Goal: Transaction & Acquisition: Obtain resource

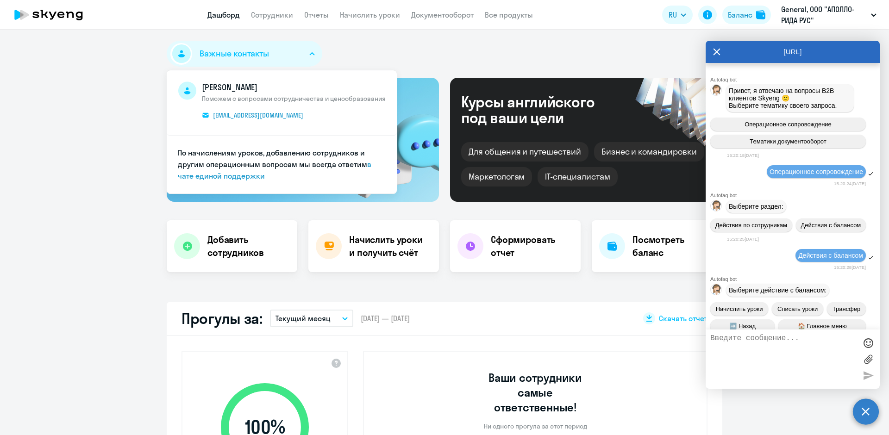
select select "30"
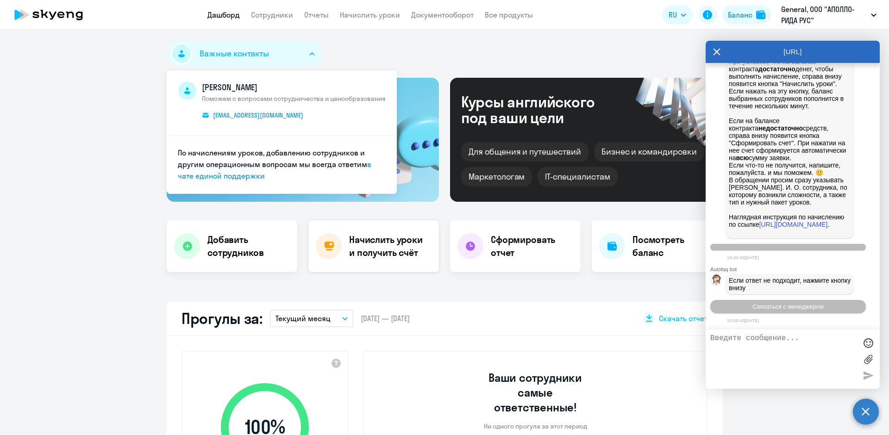
click at [379, 246] on h4 "Начислить уроки и получить счёт" at bounding box center [389, 246] width 81 height 26
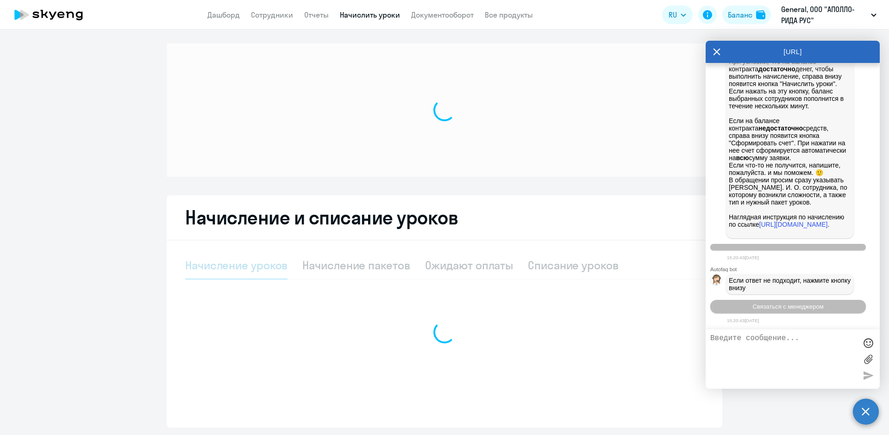
select select "10"
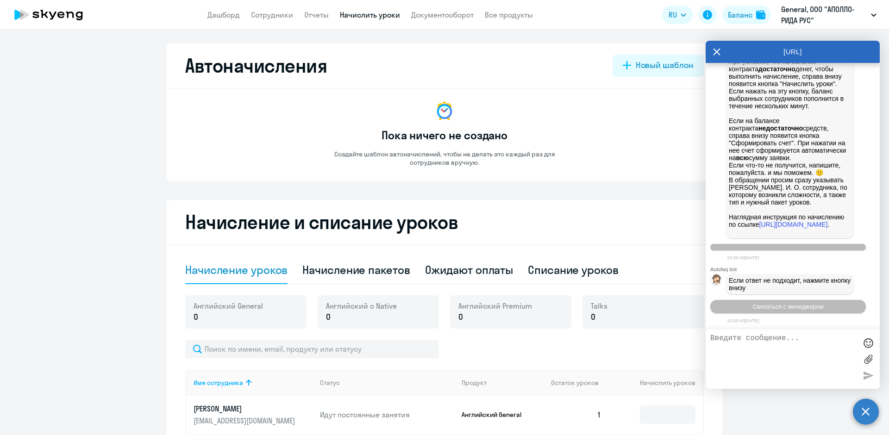
click at [721, 54] on div "[URL]" at bounding box center [792, 52] width 174 height 22
click at [709, 54] on div "[URL]" at bounding box center [792, 52] width 174 height 22
click at [64, 17] on icon at bounding box center [60, 15] width 7 height 6
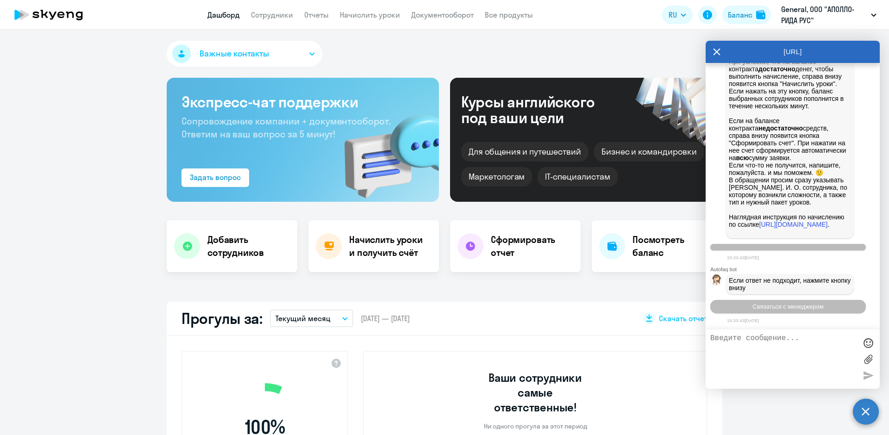
select select "30"
click at [716, 51] on icon at bounding box center [716, 52] width 7 height 7
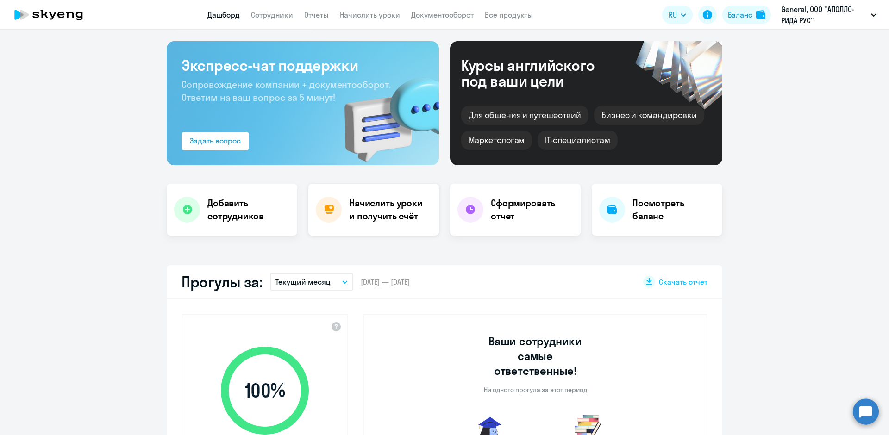
scroll to position [93, 0]
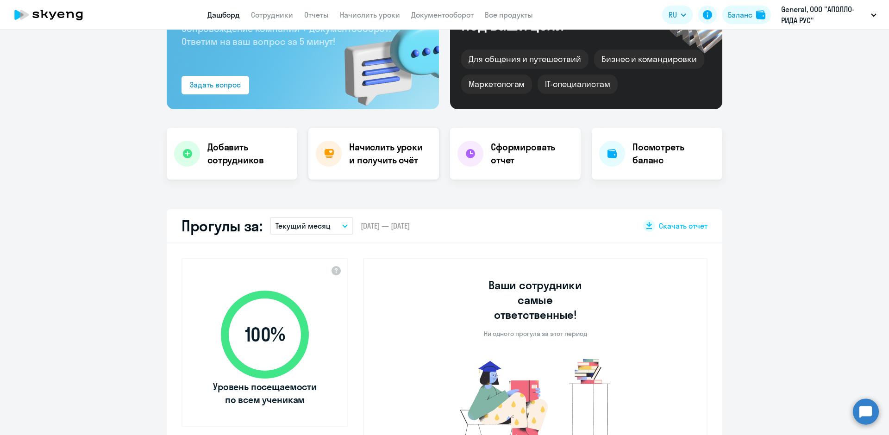
click at [391, 163] on h4 "Начислить уроки и получить счёт" at bounding box center [389, 154] width 81 height 26
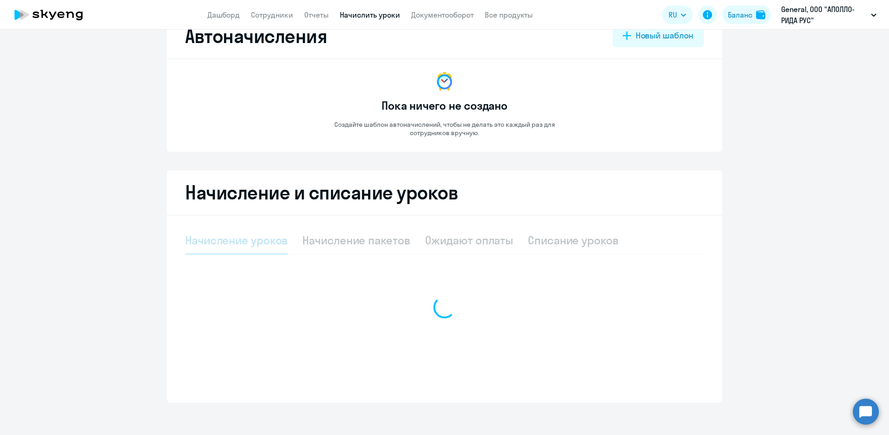
select select "10"
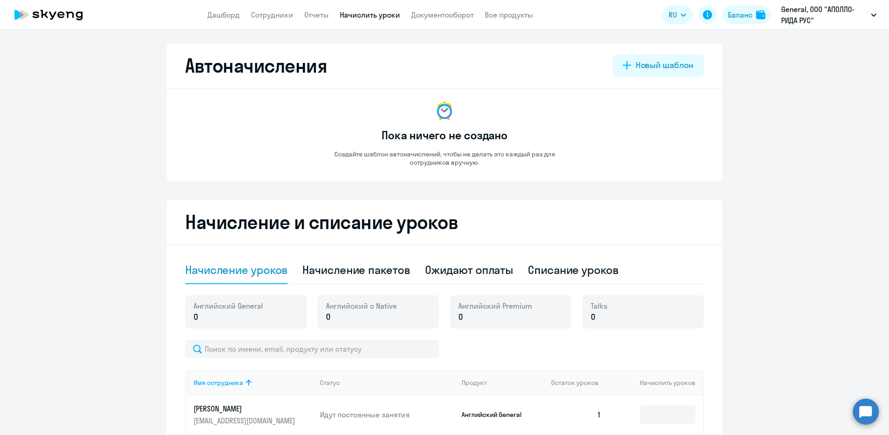
scroll to position [93, 0]
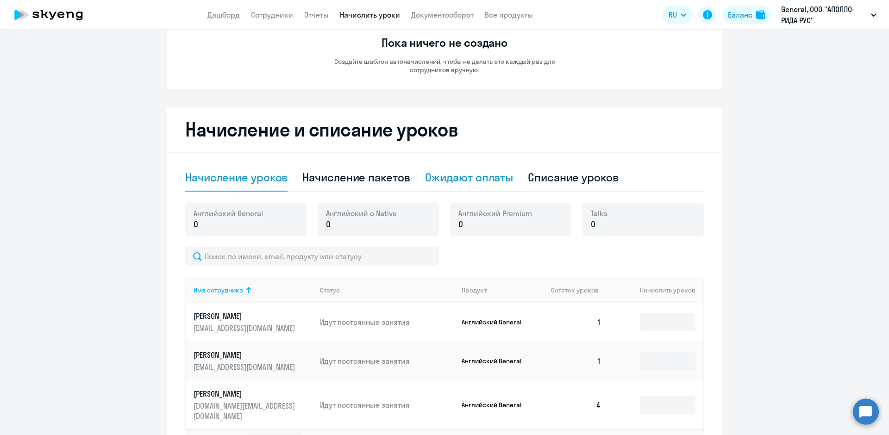
click at [487, 186] on div "Ожидают оплаты" at bounding box center [469, 178] width 88 height 28
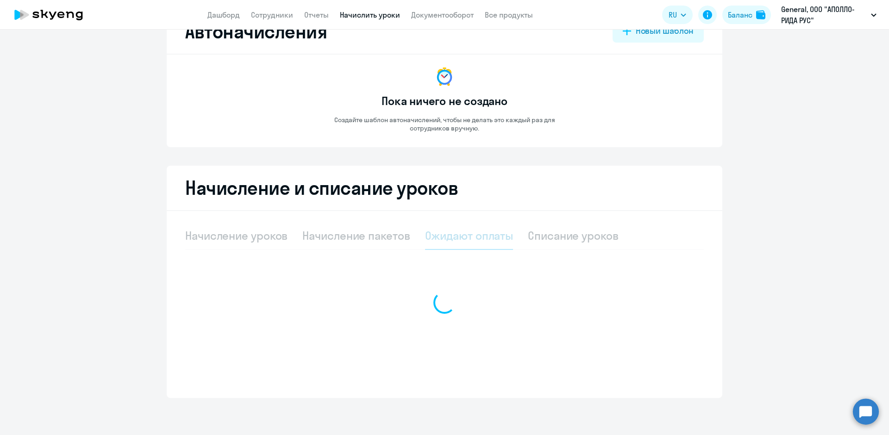
scroll to position [34, 0]
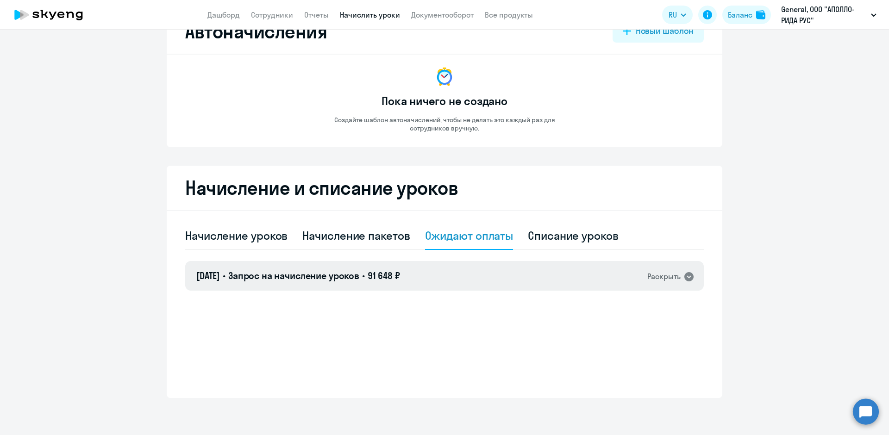
click at [632, 282] on div "[DATE] • Запрос на начисление уроков • 91 648 ₽ Раскрыть" at bounding box center [444, 276] width 518 height 30
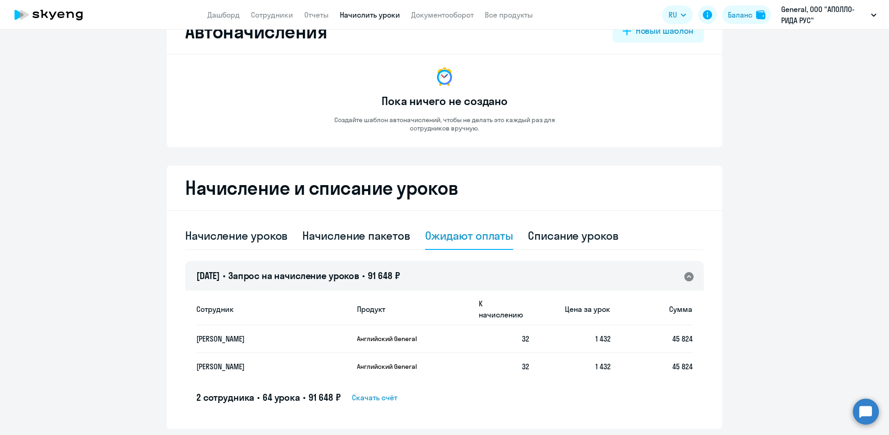
scroll to position [54, 0]
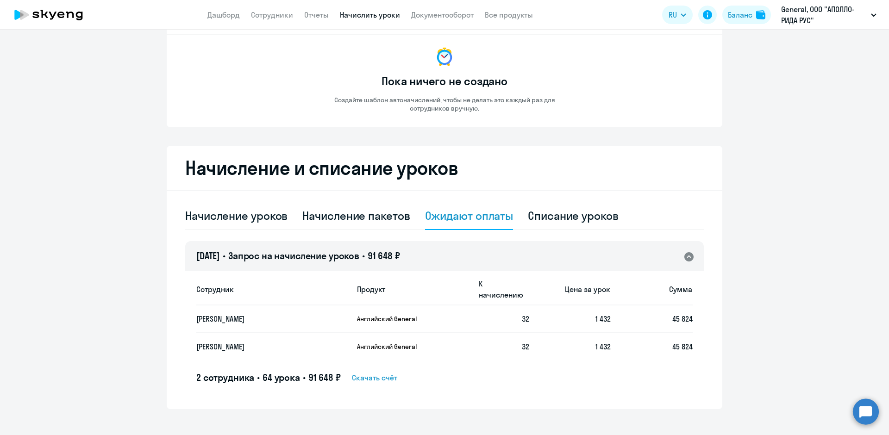
click at [687, 260] on icon at bounding box center [688, 256] width 9 height 9
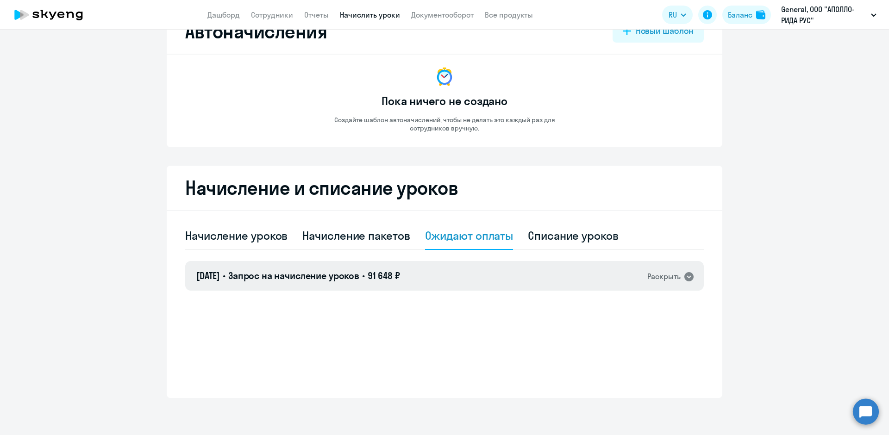
scroll to position [34, 0]
click at [210, 240] on div "Начисление уроков" at bounding box center [236, 235] width 102 height 15
select select "10"
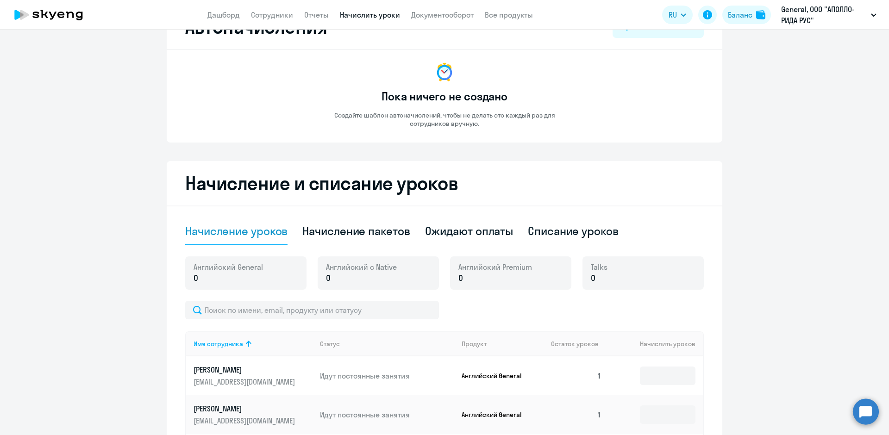
scroll to position [93, 0]
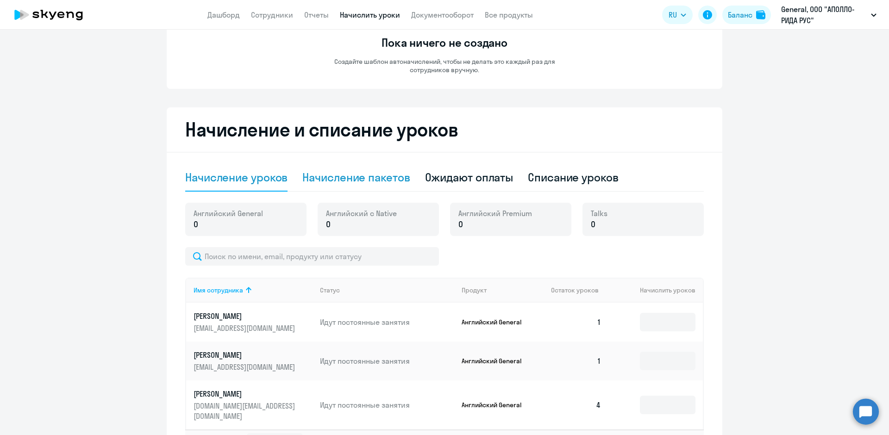
click at [348, 175] on div "Начисление пакетов" at bounding box center [355, 177] width 107 height 15
select select "10"
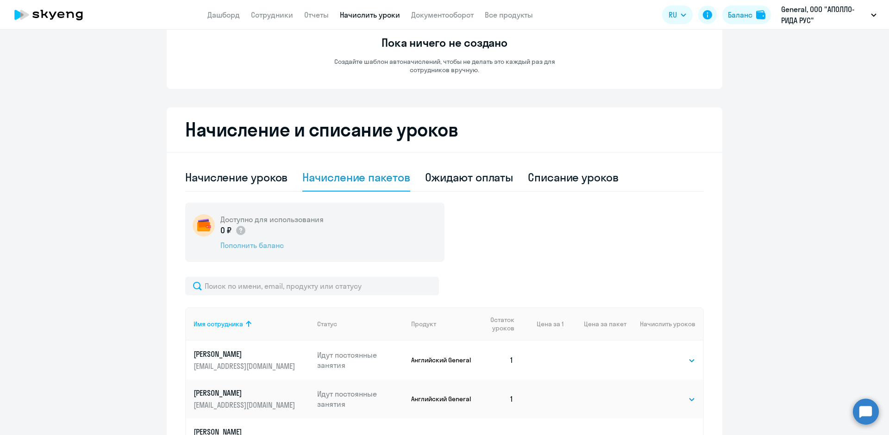
click at [262, 247] on div "Пополнить баланс" at bounding box center [271, 245] width 103 height 10
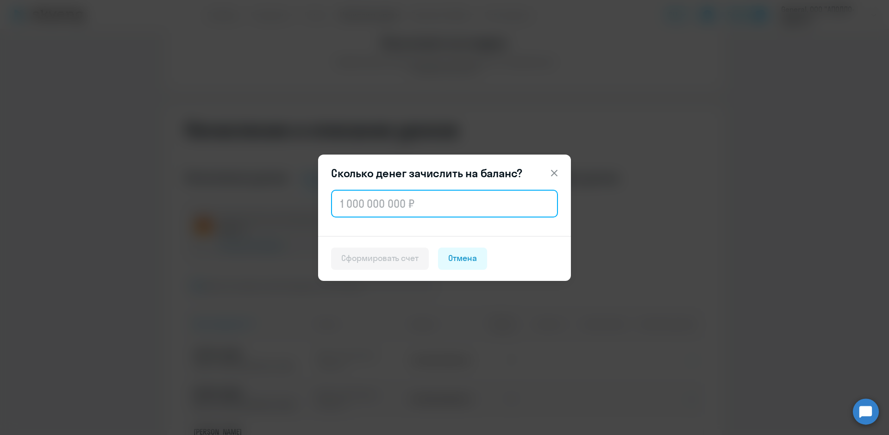
click at [371, 202] on input "text" at bounding box center [444, 204] width 227 height 28
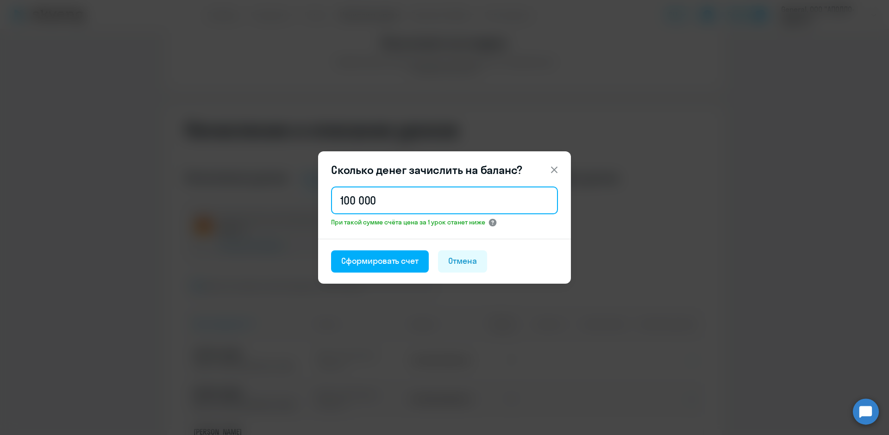
type input "100 000"
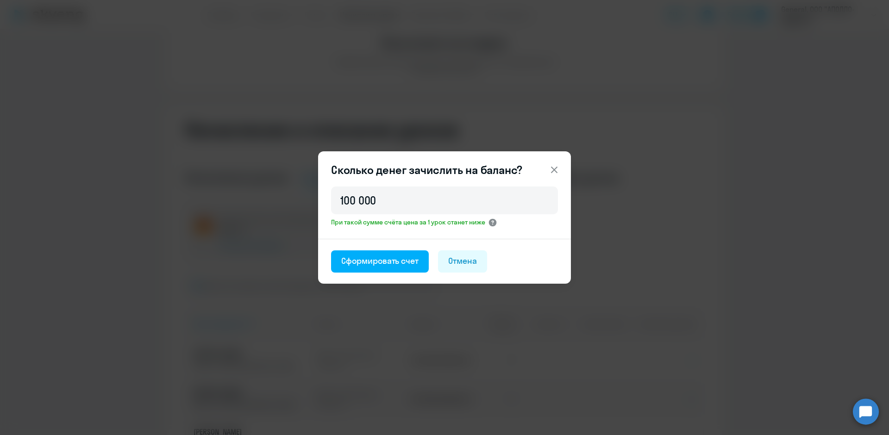
click at [497, 223] on circle at bounding box center [493, 223] width 8 height 8
click at [493, 222] on icon at bounding box center [492, 222] width 2 height 4
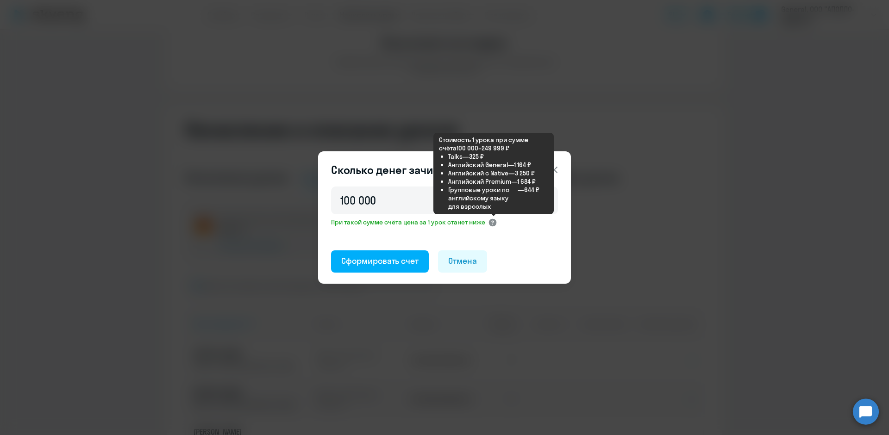
click at [493, 222] on icon at bounding box center [492, 222] width 2 height 4
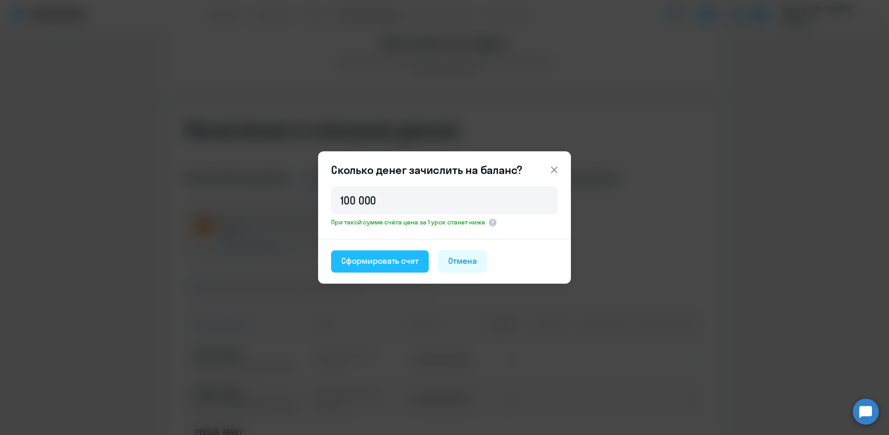
click at [400, 267] on button "Сформировать счет" at bounding box center [380, 261] width 98 height 22
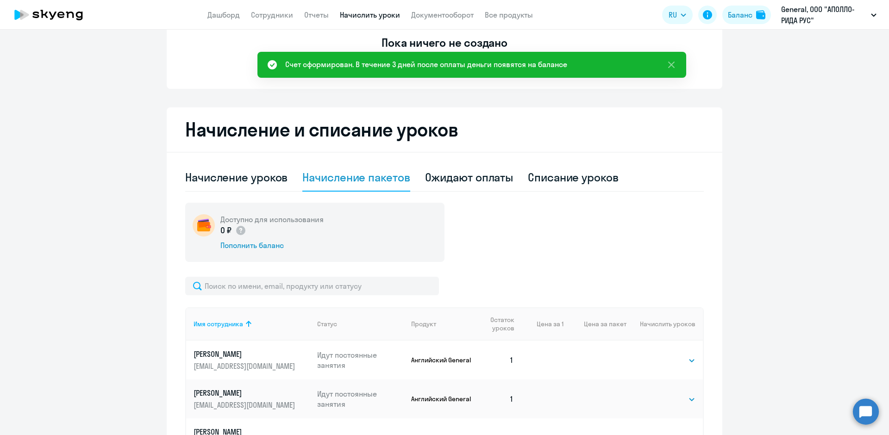
drag, startPoint x: 461, startPoint y: 261, endPoint x: 461, endPoint y: 255, distance: 5.6
click at [488, 183] on div "Ожидают оплаты" at bounding box center [469, 177] width 88 height 15
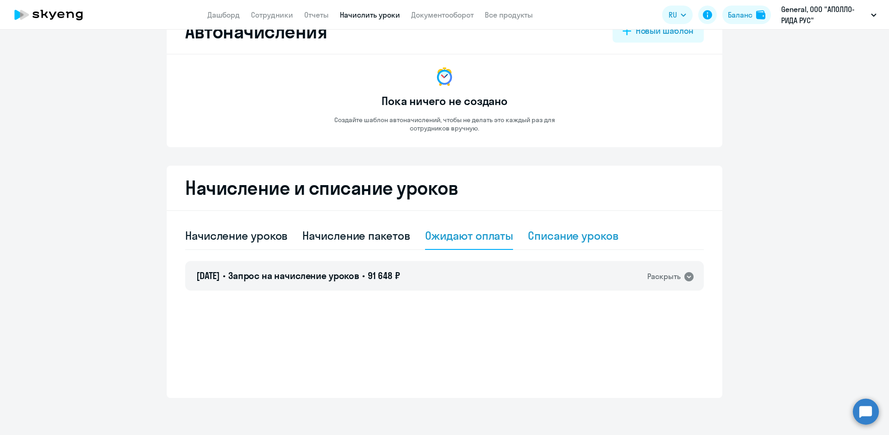
click at [576, 232] on div "Списание уроков" at bounding box center [573, 235] width 91 height 15
select select "10"
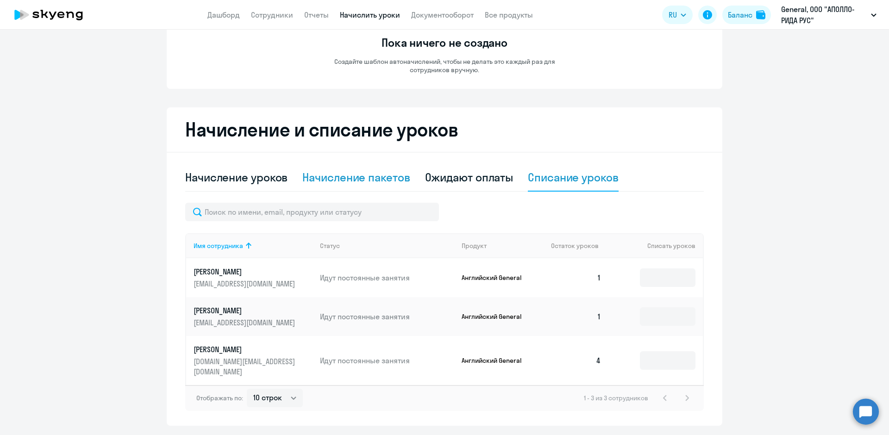
click at [342, 176] on div "Начисление пакетов" at bounding box center [355, 177] width 107 height 15
select select "10"
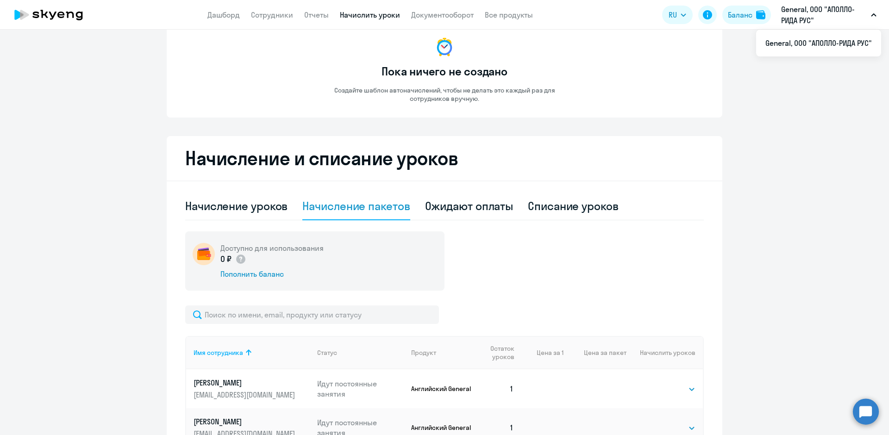
scroll to position [54, 0]
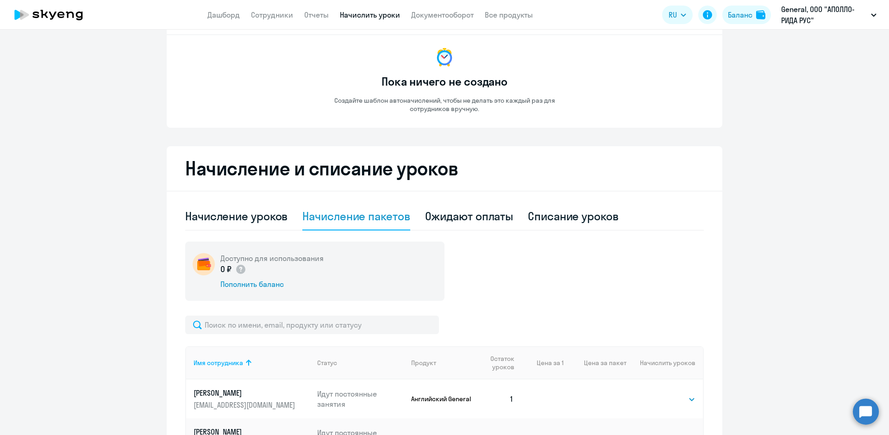
click at [846, 18] on p "General, ООО "АПОЛЛО-РИДА РУС"" at bounding box center [824, 15] width 86 height 22
click at [448, 18] on link "Документооборот" at bounding box center [442, 14] width 62 height 9
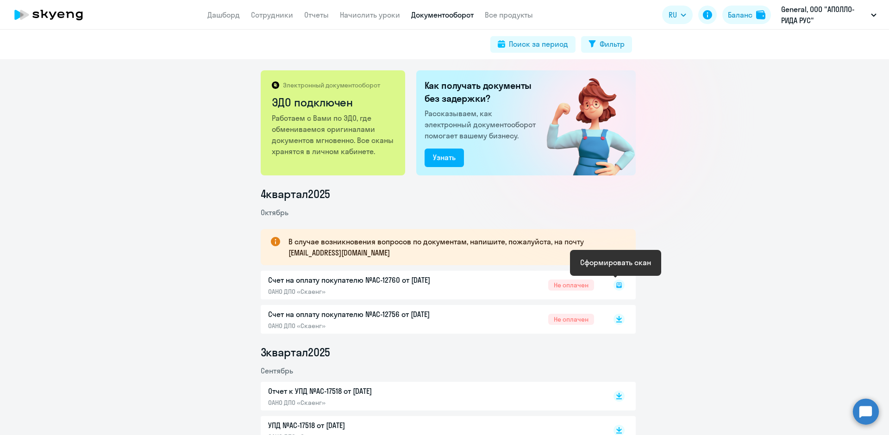
click at [619, 284] on rect at bounding box center [618, 285] width 11 height 11
click at [549, 288] on div "Счет на оплату покупателю №AC-12760 от [DATE] ОАНО ДПО «Скаенг» Не оплачен" at bounding box center [448, 285] width 375 height 29
click at [342, 277] on div "Счет на оплату покупателю №AC-12760 от [DATE] ОАНО ДПО «Скаенг» Не оплачен" at bounding box center [448, 285] width 375 height 29
click at [568, 287] on div "Счет на оплату покупателю №AC-12760 от [DATE] ОАНО ДПО «Скаенг» Не оплачен" at bounding box center [448, 285] width 375 height 29
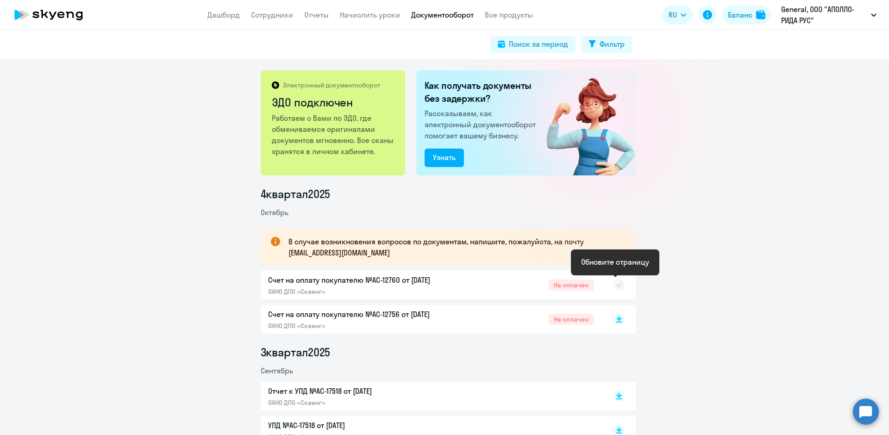
click at [617, 285] on icon at bounding box center [618, 285] width 5 height 4
click at [318, 281] on div "Счет на оплату покупателю №AC-12760 от [DATE] ОАНО ДПО «Скаенг» Не оплачен" at bounding box center [448, 285] width 375 height 29
click at [615, 286] on icon at bounding box center [618, 285] width 11 height 11
click at [615, 286] on rect at bounding box center [618, 285] width 11 height 11
click at [387, 284] on div "Счет на оплату покупателю №AC-12760 от [DATE] ОАНО ДПО «Скаенг» Не оплачен" at bounding box center [448, 285] width 375 height 29
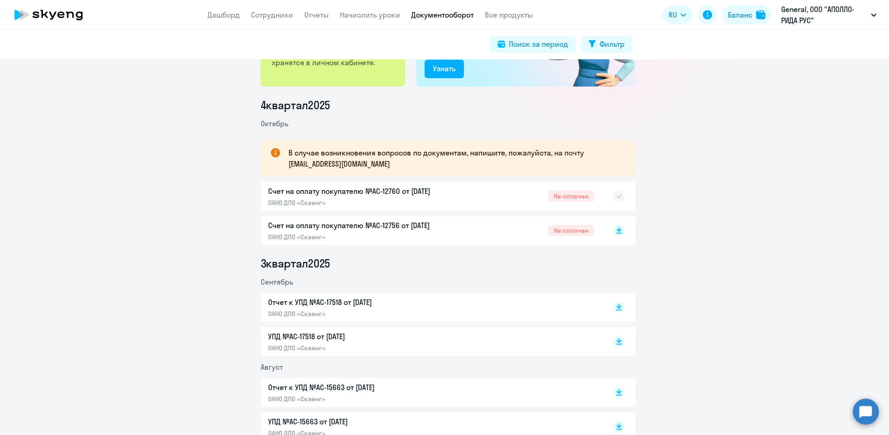
scroll to position [93, 0]
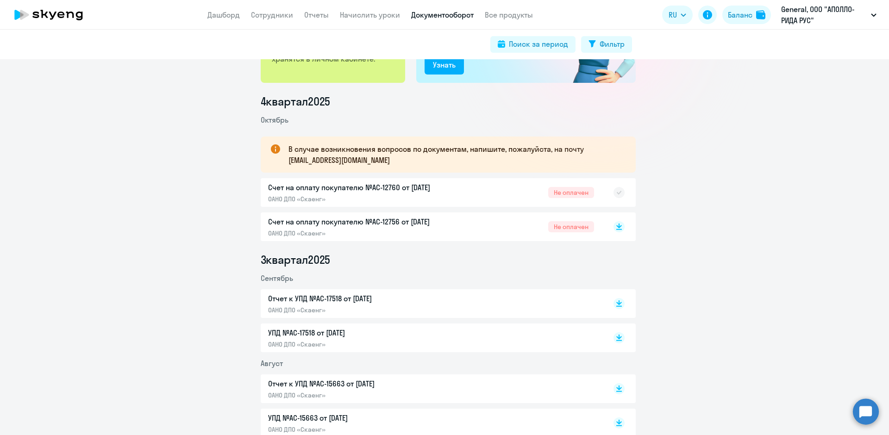
click at [317, 188] on div "Счет на оплату покупателю №AC-12760 от [DATE] ОАНО ДПО «Скаенг» Не оплачен" at bounding box center [448, 192] width 375 height 29
click at [330, 196] on div "Счет на оплату покупателю №AC-12760 от [DATE] ОАНО ДПО «Скаенг» Не оплачен" at bounding box center [448, 192] width 375 height 29
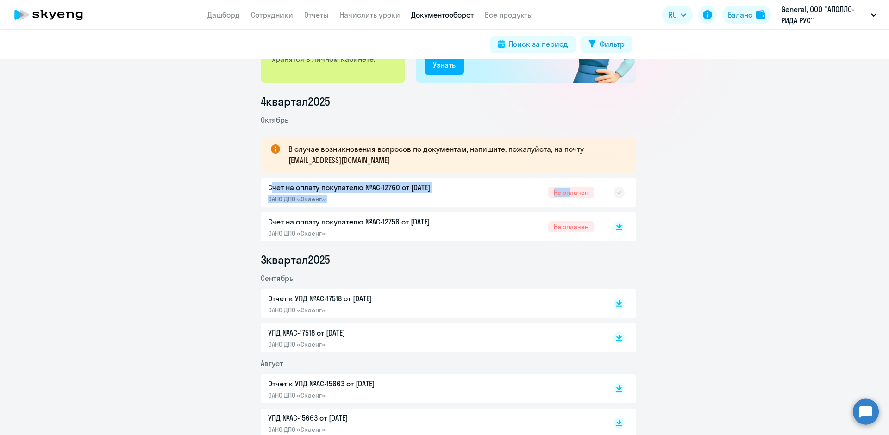
drag, startPoint x: 262, startPoint y: 189, endPoint x: 562, endPoint y: 181, distance: 301.0
click at [562, 181] on div "Счет на оплату покупателю №AC-12760 от [DATE] ОАНО ДПО «Скаенг» Не оплачен" at bounding box center [448, 192] width 375 height 29
click at [572, 195] on div "Счет на оплату покупателю №AC-12760 от [DATE] ОАНО ДПО «Скаенг» Не оплачен" at bounding box center [448, 192] width 375 height 29
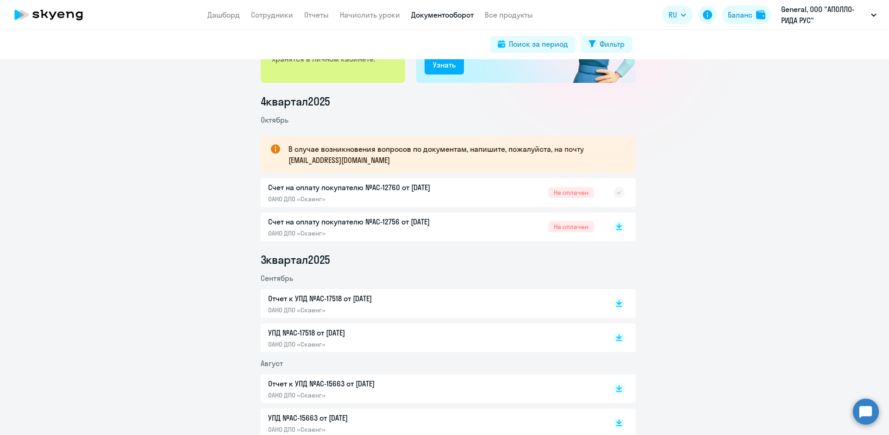
drag, startPoint x: 414, startPoint y: 195, endPoint x: 395, endPoint y: 195, distance: 19.0
click at [414, 195] on div "Счет на оплату покупателю №AC-12760 от [DATE] ОАНО ДПО «Скаенг» Не оплачен" at bounding box center [448, 192] width 375 height 29
click at [395, 195] on div "Счет на оплату покупателю №AC-12760 от [DATE] ОАНО ДПО «Скаенг» Не оплачен" at bounding box center [448, 192] width 375 height 29
click at [317, 192] on div "Счет на оплату покупателю №AC-12760 от [DATE] ОАНО ДПО «Скаенг» Не оплачен" at bounding box center [448, 192] width 375 height 29
click at [311, 149] on p "В случае возникновения вопросов по документам, напишите, пожалуйста, на почту […" at bounding box center [453, 154] width 330 height 22
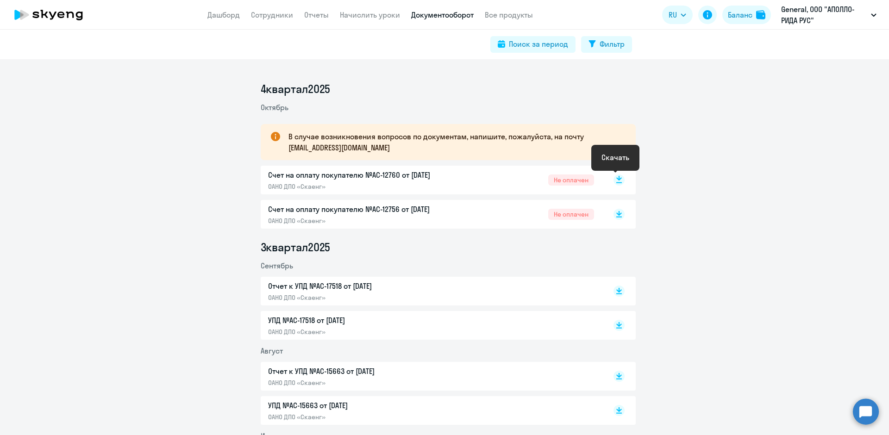
click at [619, 179] on rect at bounding box center [618, 179] width 11 height 11
